Goal: Transaction & Acquisition: Purchase product/service

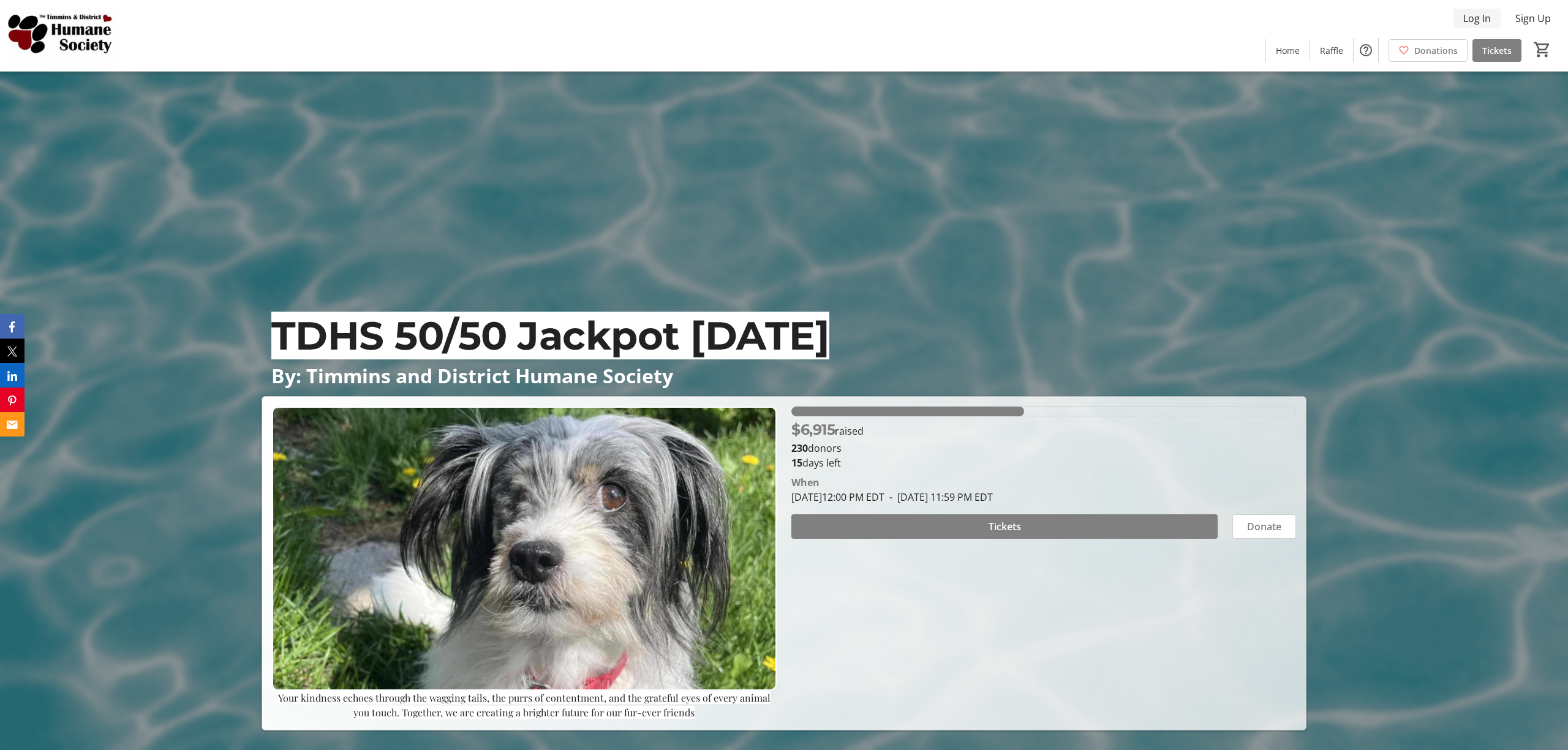
click at [1481, 17] on span "Log In" at bounding box center [1477, 18] width 27 height 15
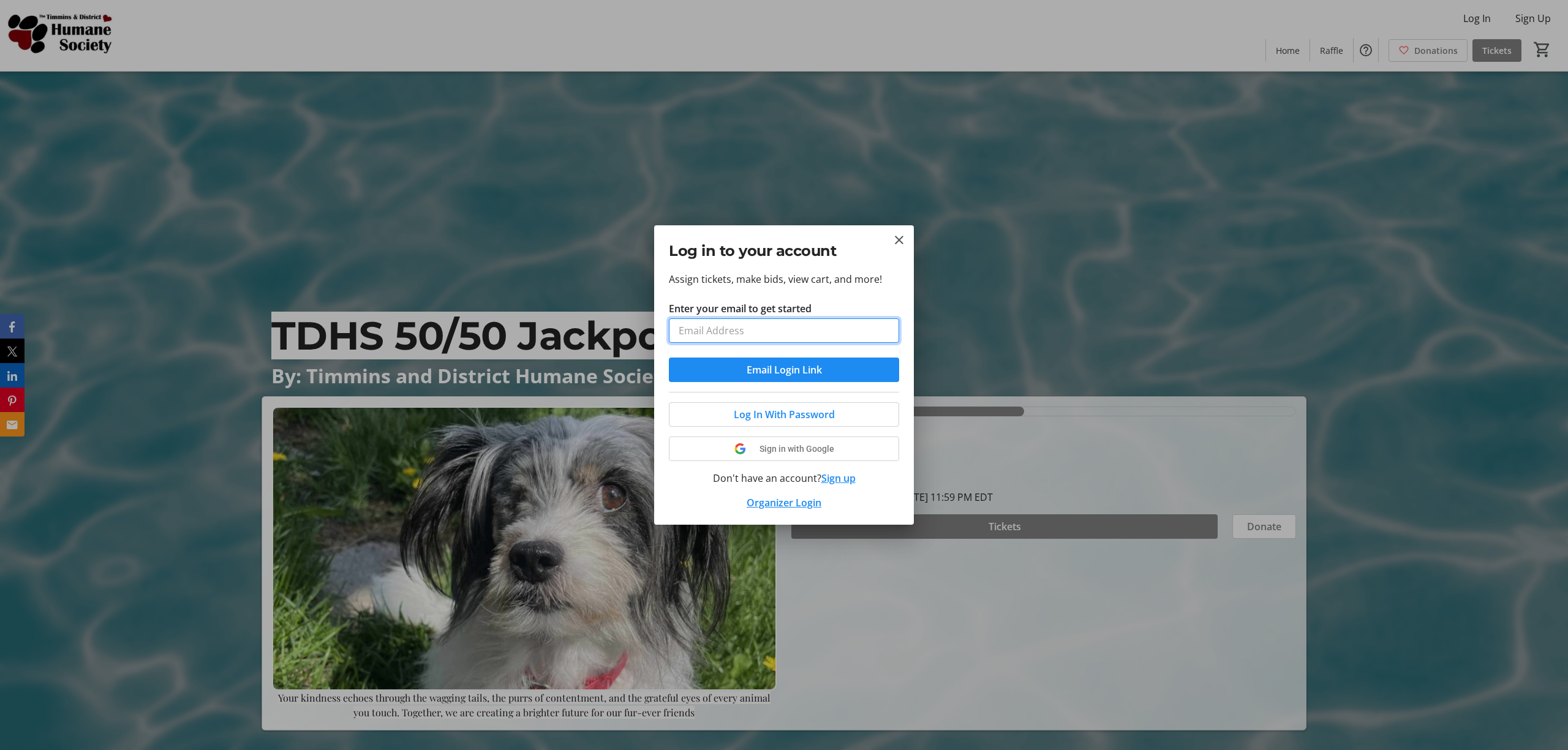
click at [744, 330] on input "Enter your email to get started" at bounding box center [784, 330] width 230 height 24
type input "[EMAIL_ADDRESS][DOMAIN_NAME]"
click at [827, 369] on span "submit" at bounding box center [784, 370] width 230 height 29
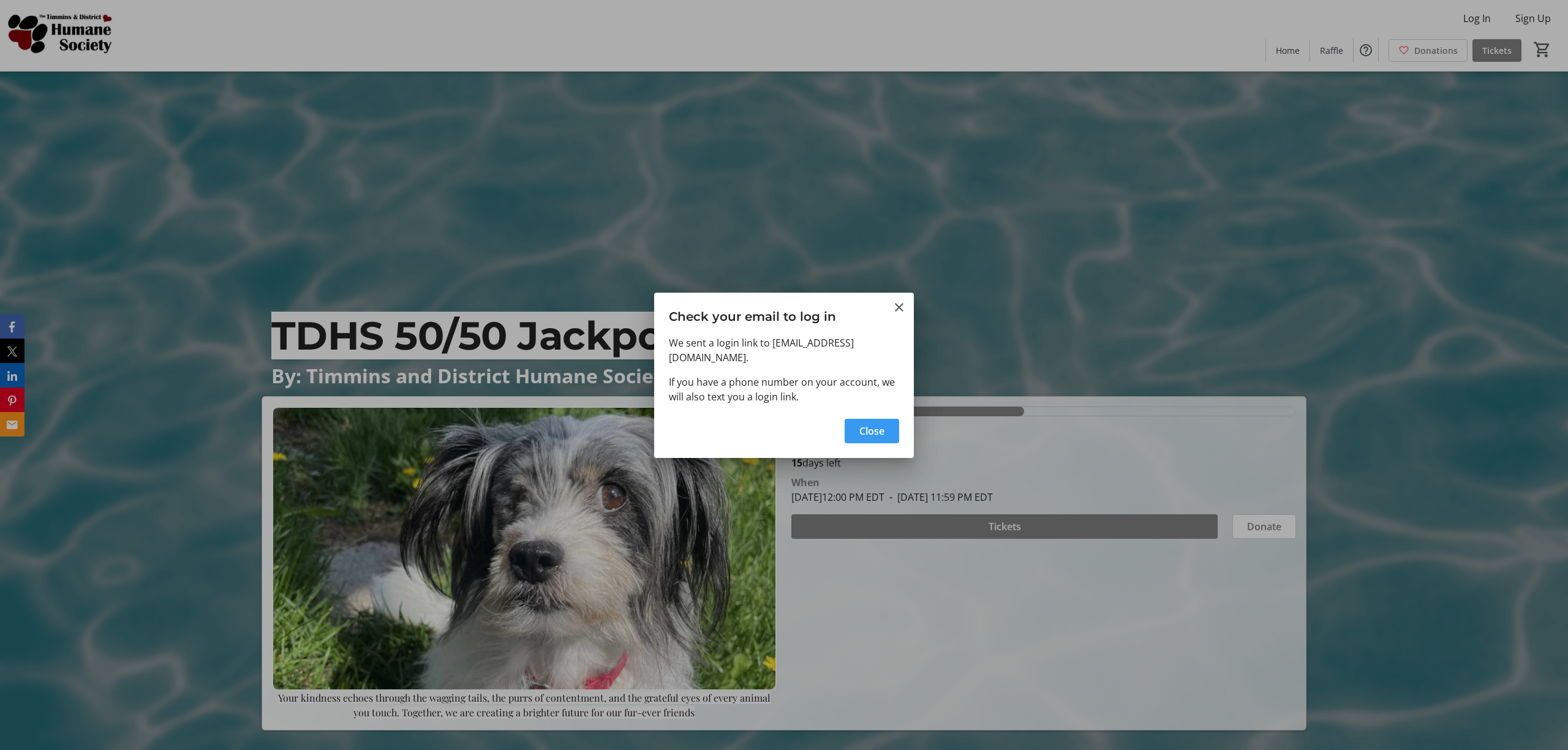
click at [878, 424] on span "Close" at bounding box center [871, 431] width 25 height 15
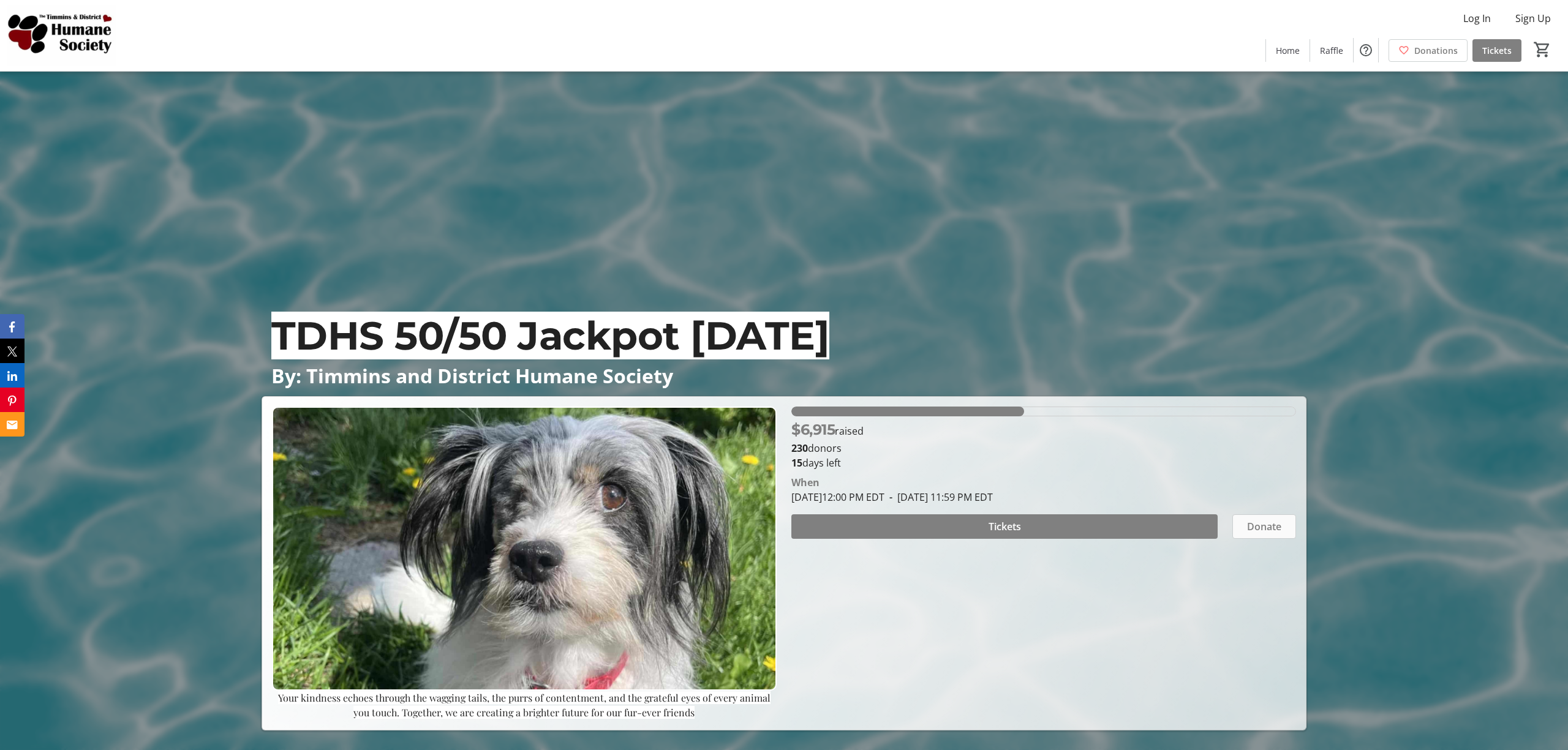
click at [1248, 524] on span "Donate" at bounding box center [1264, 526] width 35 height 15
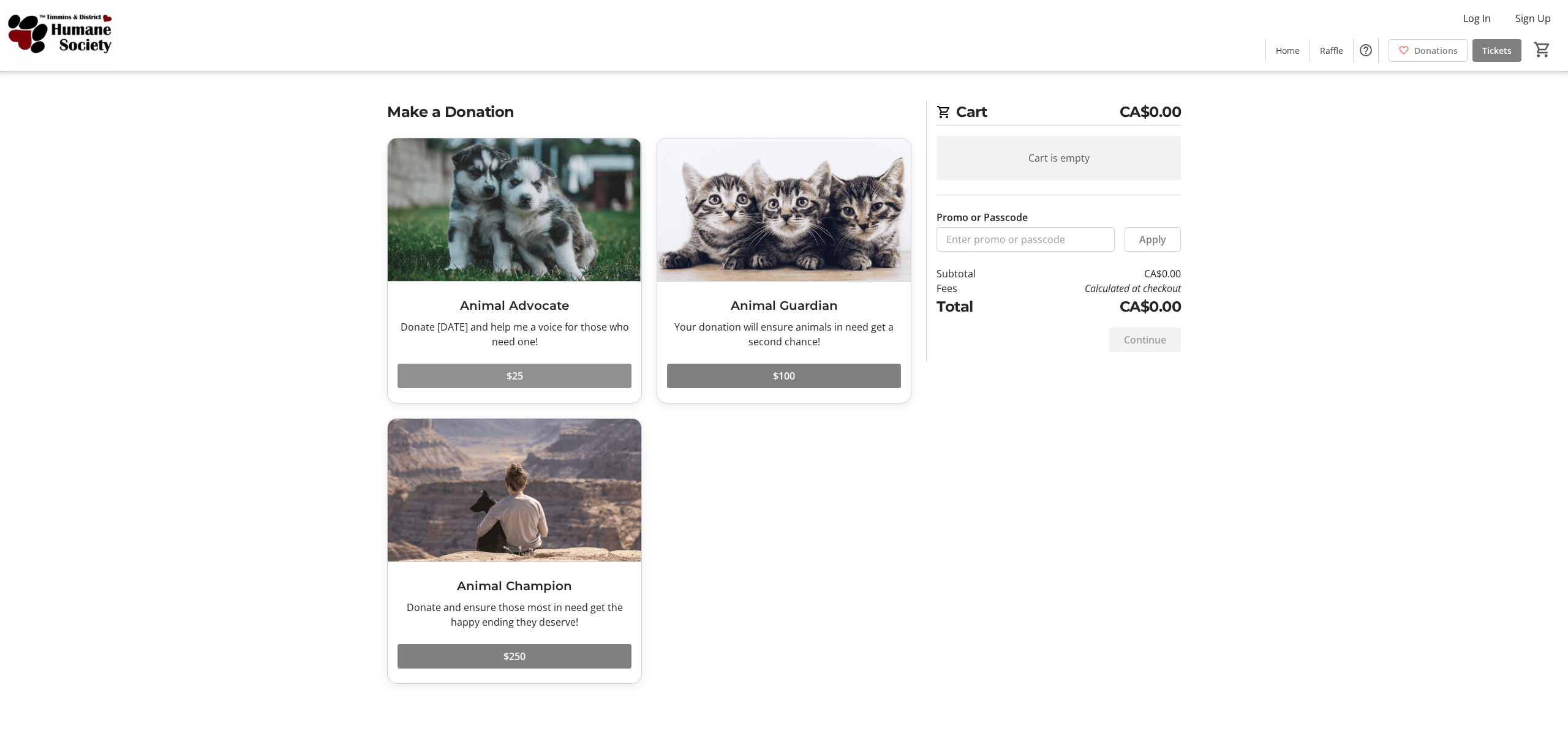
click at [509, 364] on span at bounding box center [515, 376] width 234 height 29
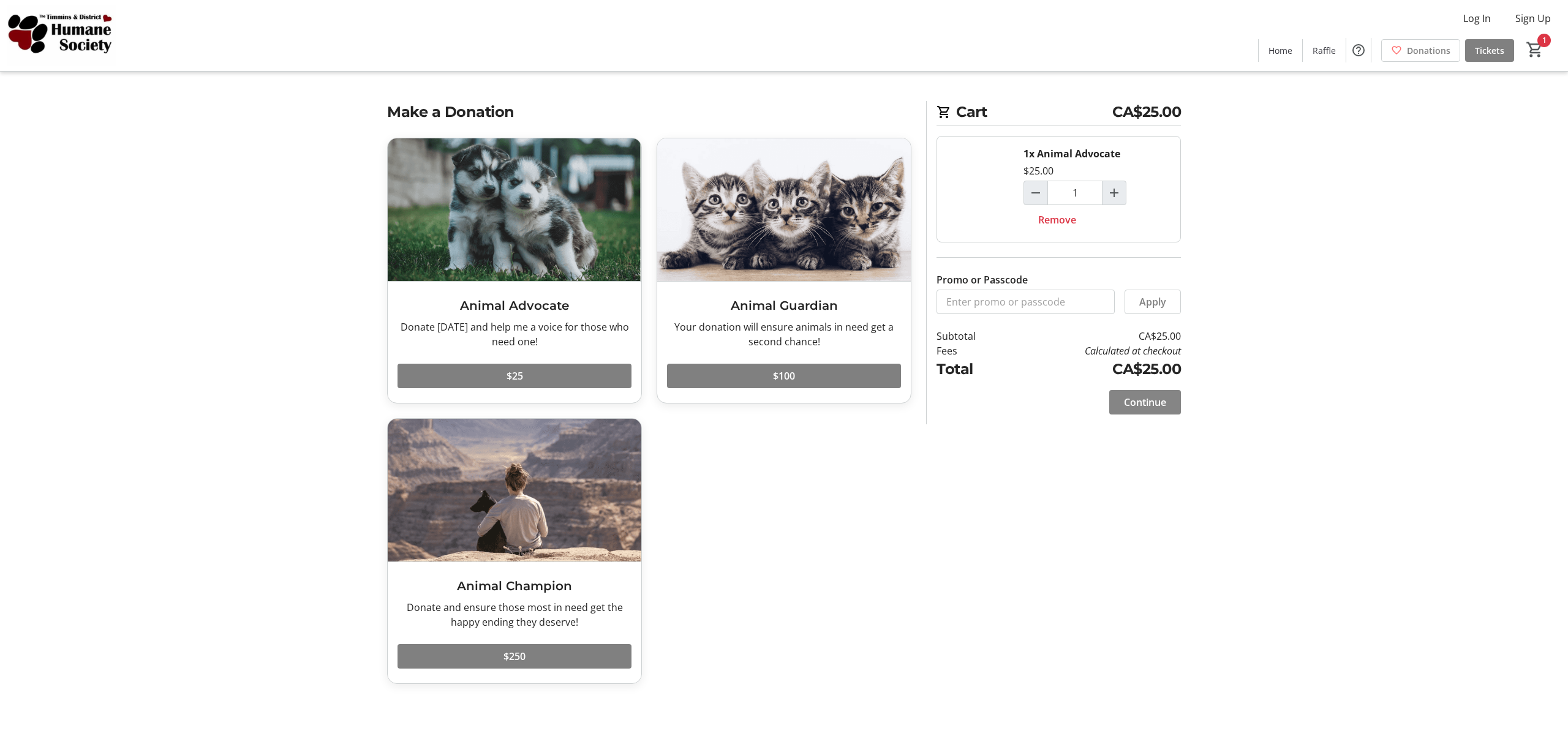
click at [1152, 402] on span "Continue" at bounding box center [1145, 402] width 42 height 15
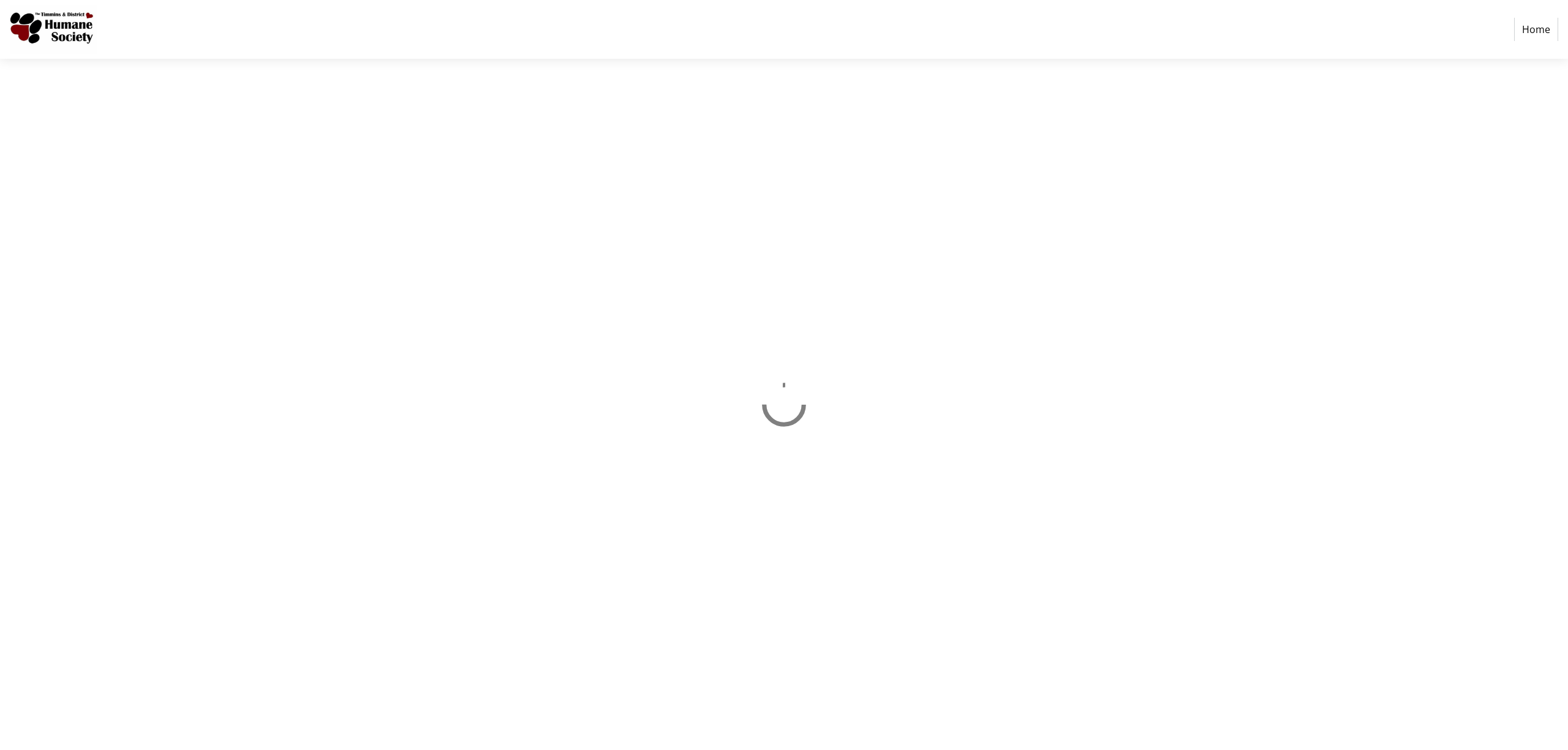
select select "CA"
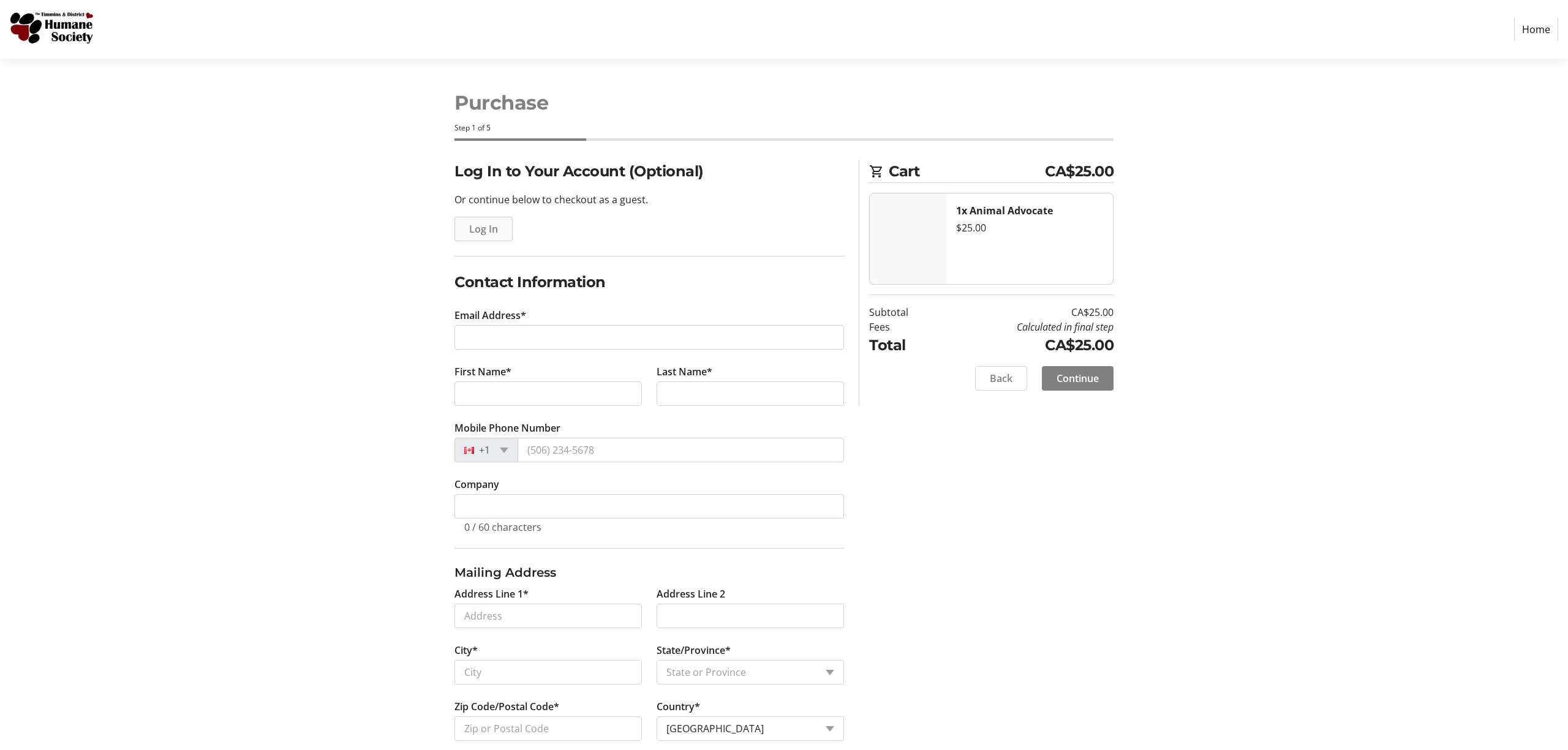
click at [481, 225] on span "Log In" at bounding box center [483, 229] width 29 height 15
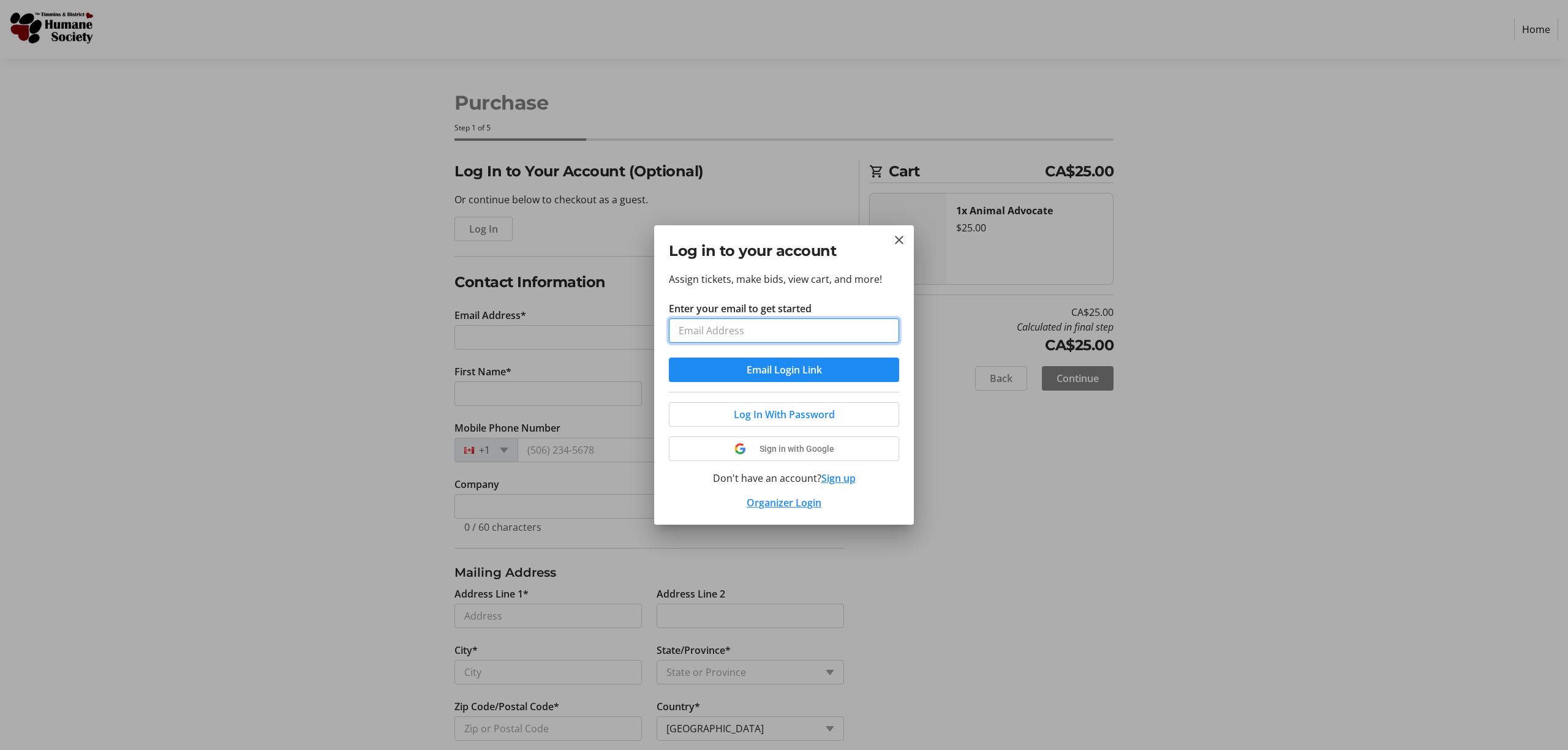
type input "[EMAIL_ADDRESS][DOMAIN_NAME]"
click at [729, 368] on span "submit" at bounding box center [784, 370] width 230 height 29
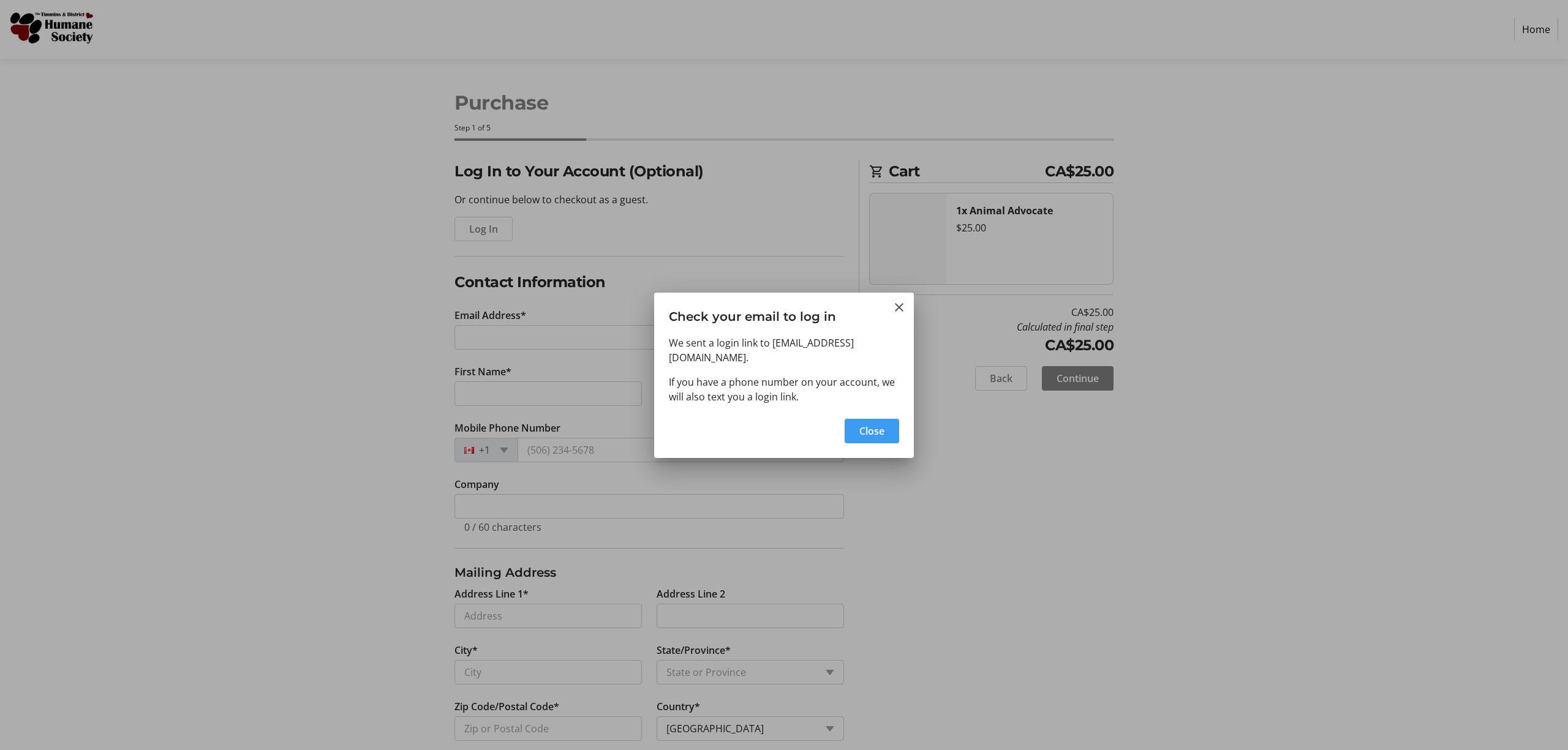
click at [867, 424] on span "Close" at bounding box center [871, 431] width 25 height 15
